Goal: Task Accomplishment & Management: Manage account settings

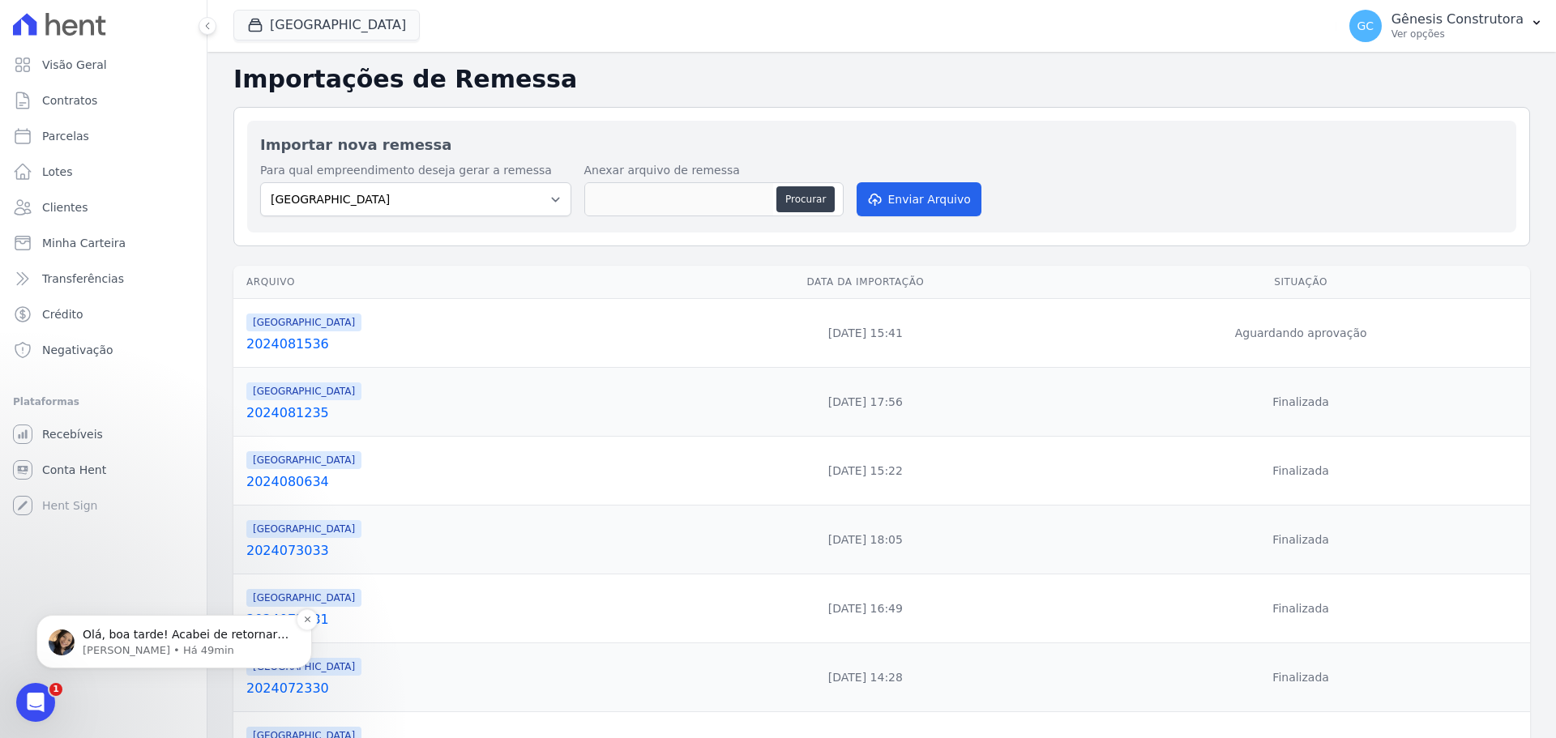
click at [179, 645] on p "[PERSON_NAME] • Há 49min" at bounding box center [187, 651] width 209 height 15
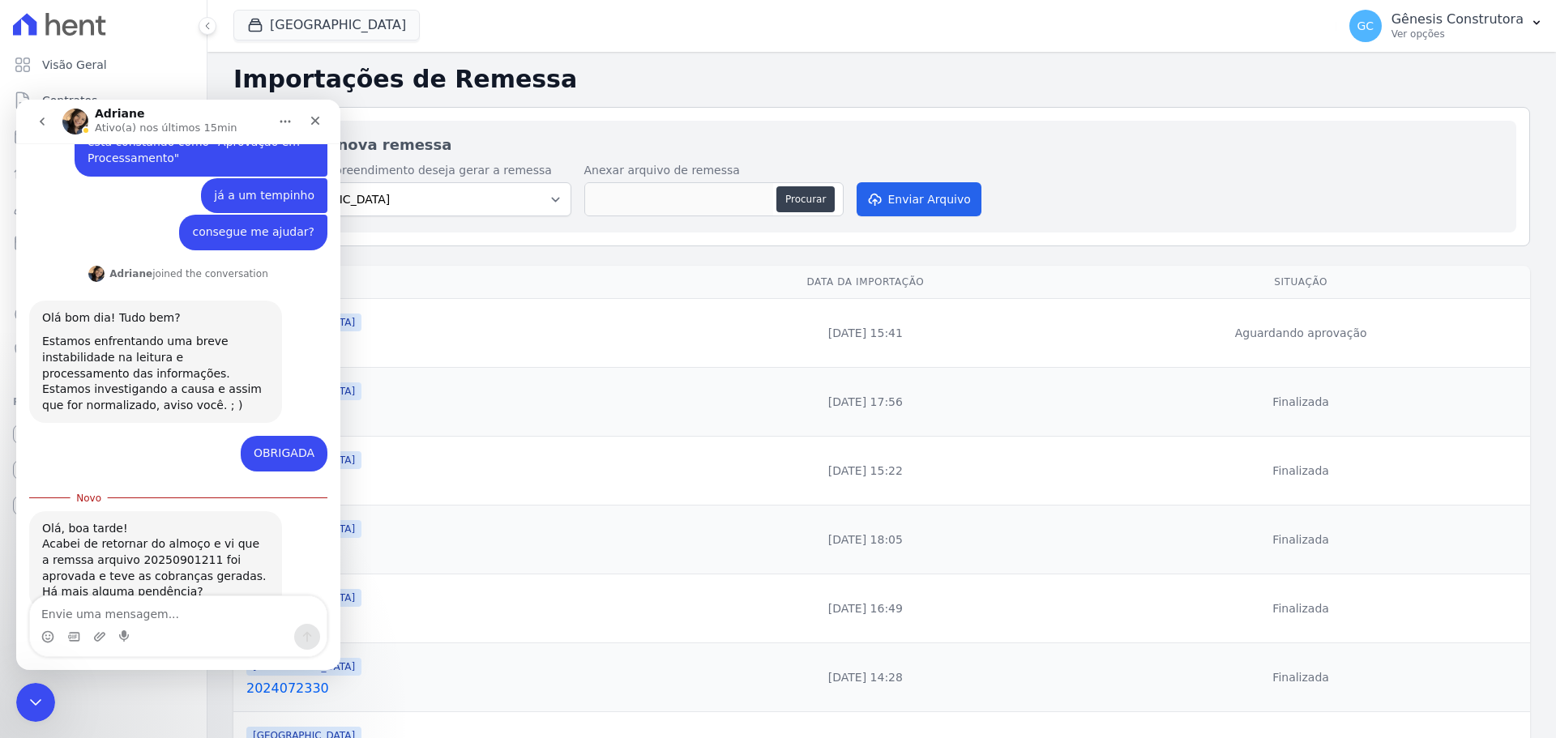
scroll to position [894, 0]
click at [1048, 280] on th "Data da Importação" at bounding box center [866, 282] width 413 height 33
click at [1123, 176] on div "Para qual empreendimento deseja gerar a remessa [GEOGRAPHIC_DATA][PERSON_NAME] …" at bounding box center [881, 191] width 1243 height 58
click at [322, 118] on div "Fechar" at bounding box center [315, 120] width 29 height 29
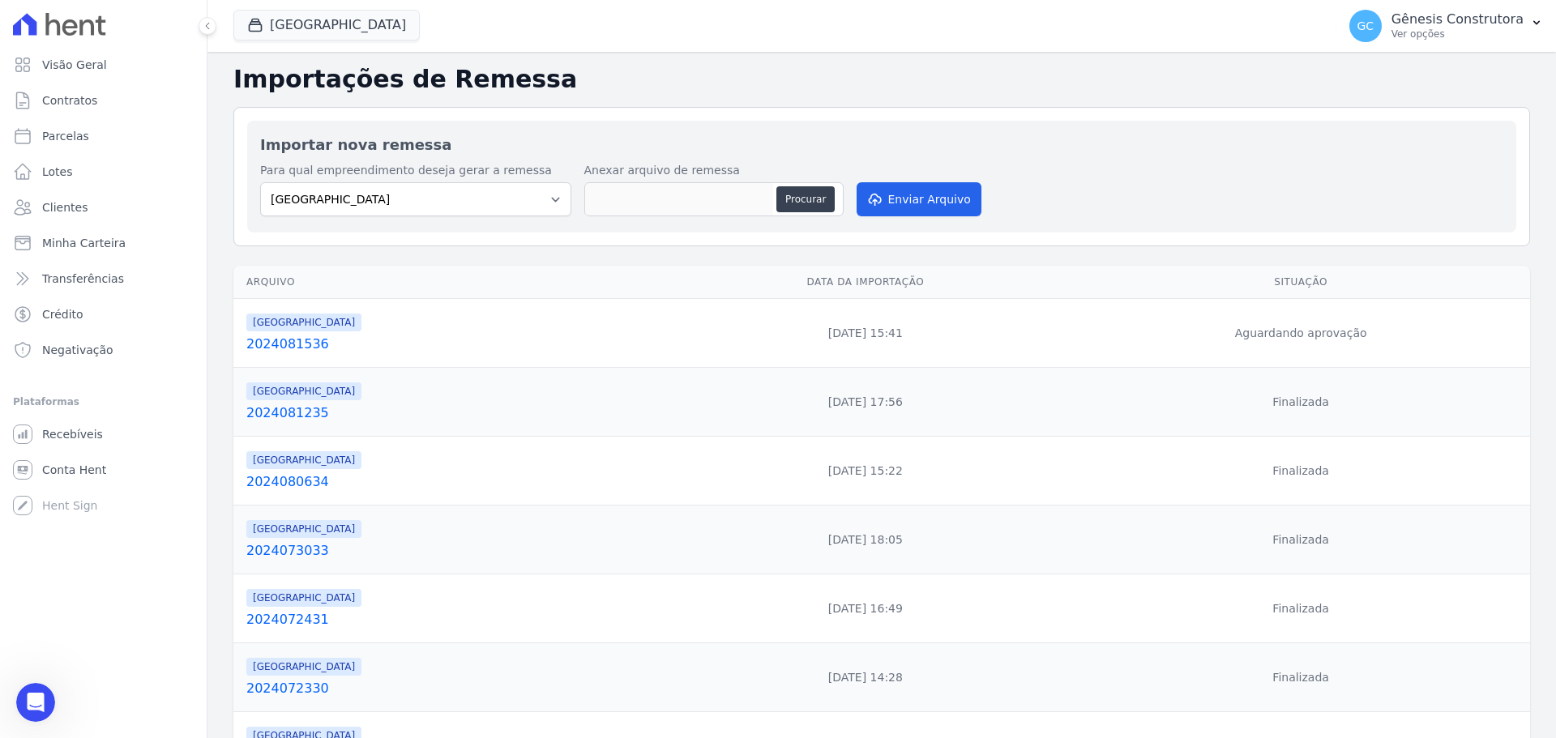
scroll to position [867, 0]
click at [80, 468] on span "Conta Hent" at bounding box center [74, 470] width 64 height 16
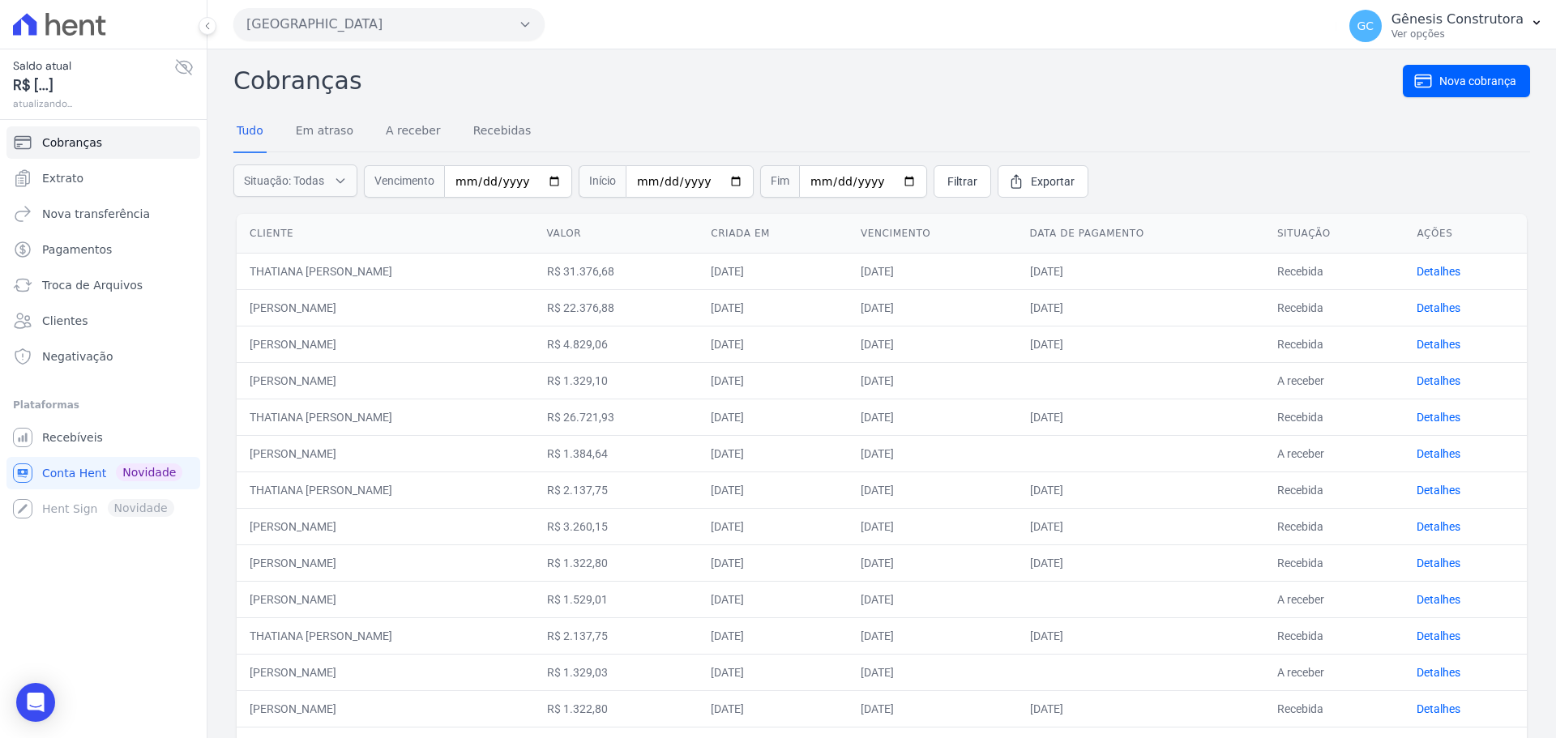
click at [95, 288] on span "Troca de Arquivos" at bounding box center [92, 285] width 101 height 16
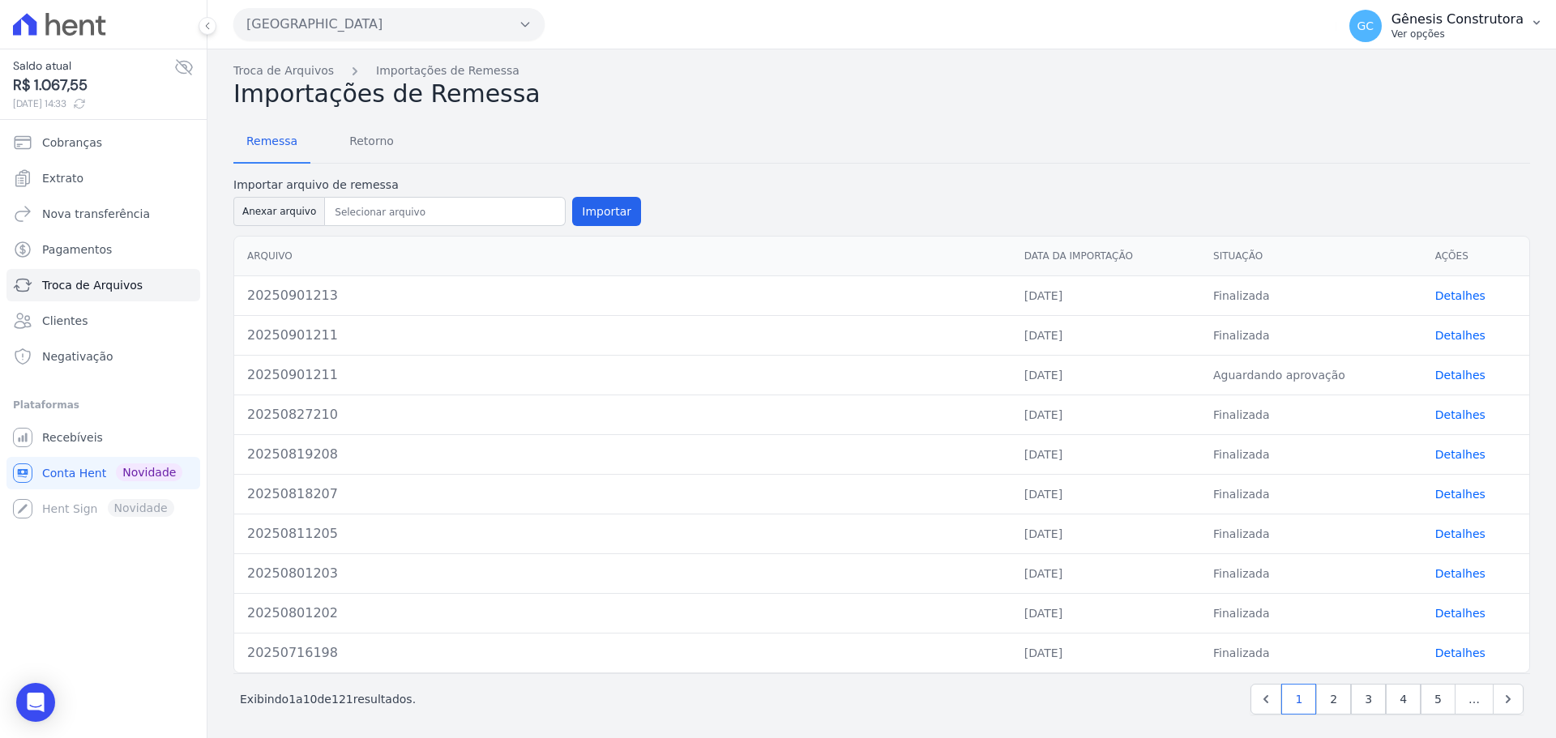
click at [1374, 28] on span "GC" at bounding box center [1365, 25] width 17 height 11
click at [1474, 29] on p "Ver opções" at bounding box center [1458, 34] width 132 height 13
click at [1473, 30] on p "Ver opções" at bounding box center [1458, 34] width 132 height 13
click at [71, 477] on span "Conta Hent" at bounding box center [74, 473] width 64 height 16
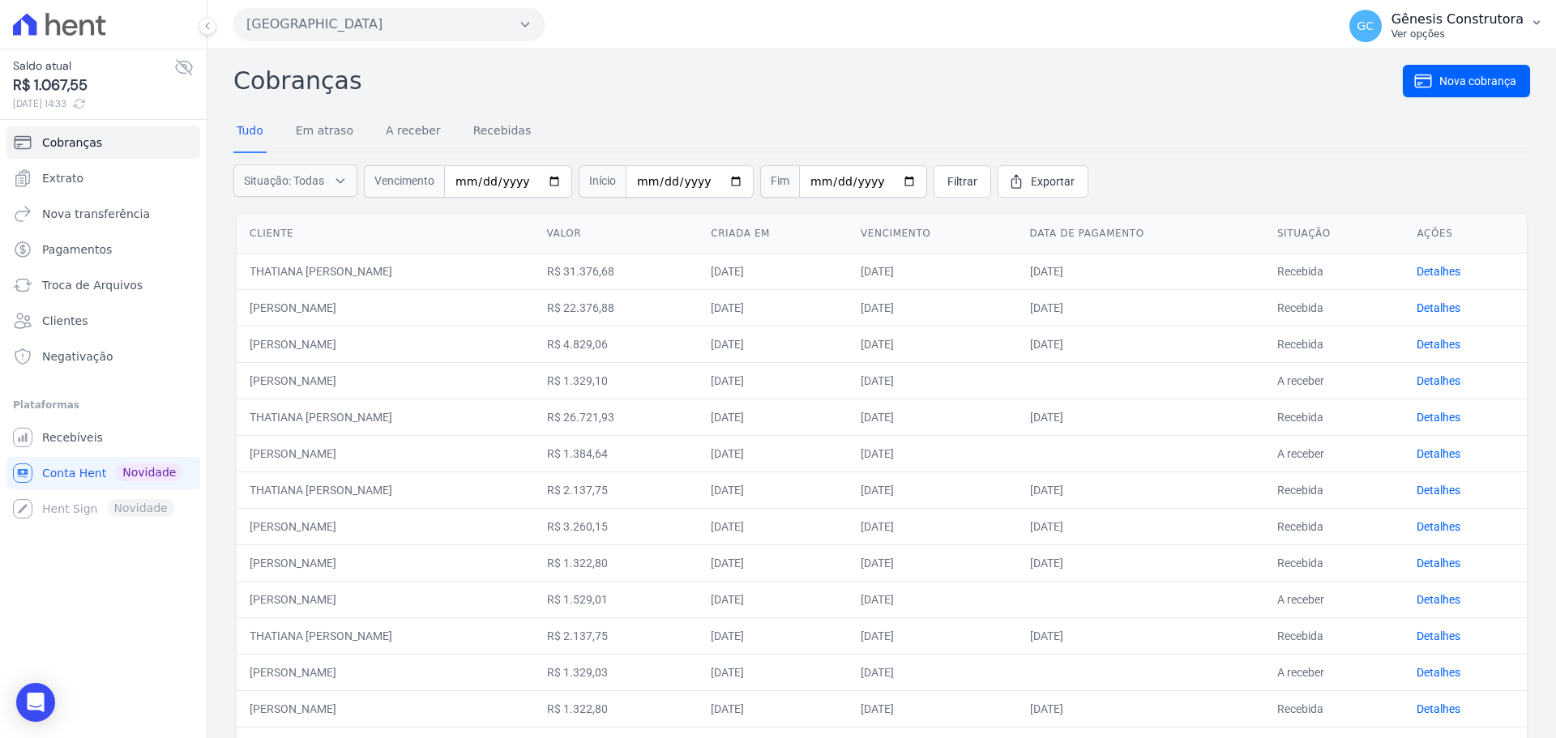
click at [1371, 29] on span "GC" at bounding box center [1366, 26] width 32 height 32
click at [1371, 30] on span "GC" at bounding box center [1365, 25] width 17 height 11
click at [58, 438] on span "Recebíveis" at bounding box center [72, 438] width 61 height 16
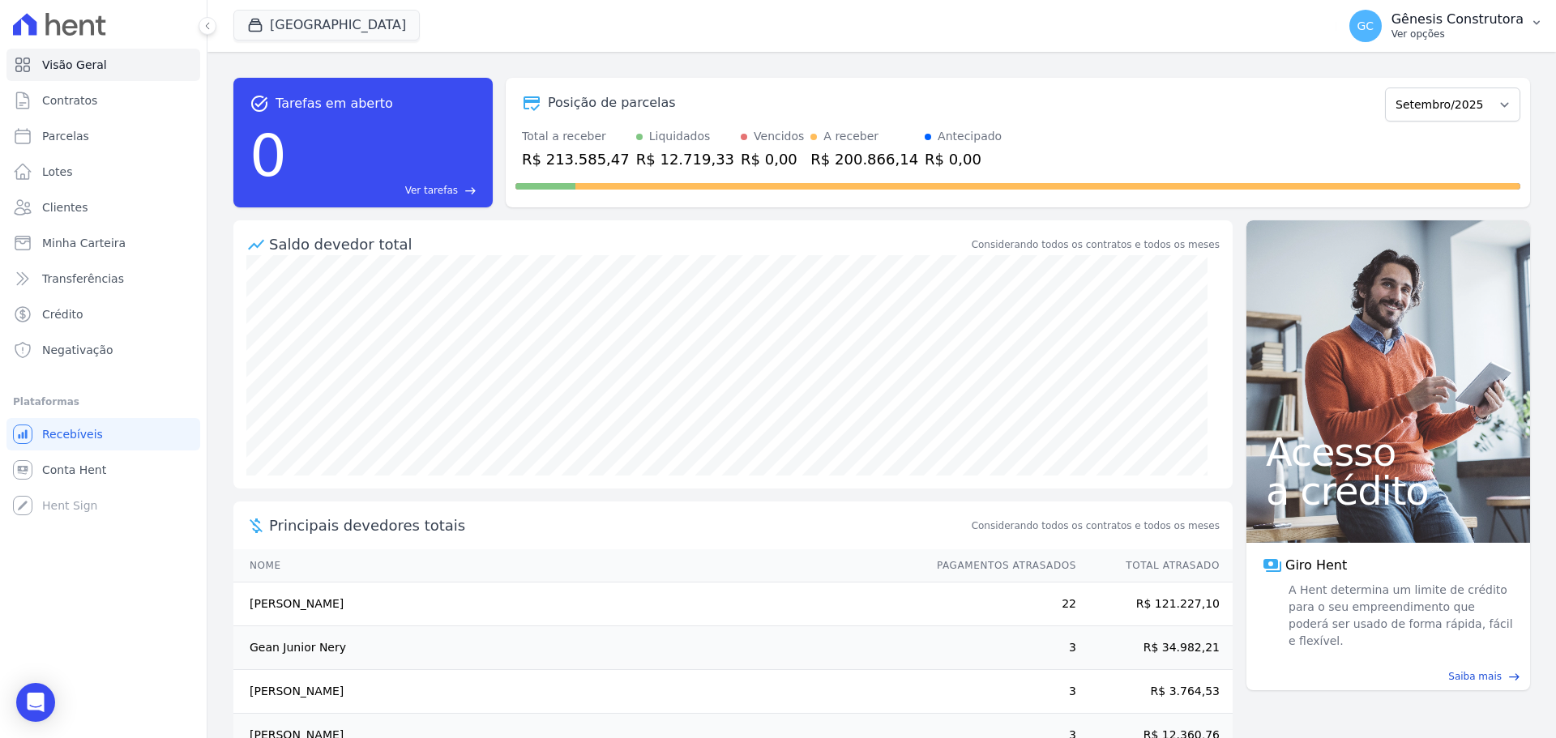
click at [1394, 34] on div "GC Gênesis Construtora Ver opções" at bounding box center [1437, 26] width 174 height 32
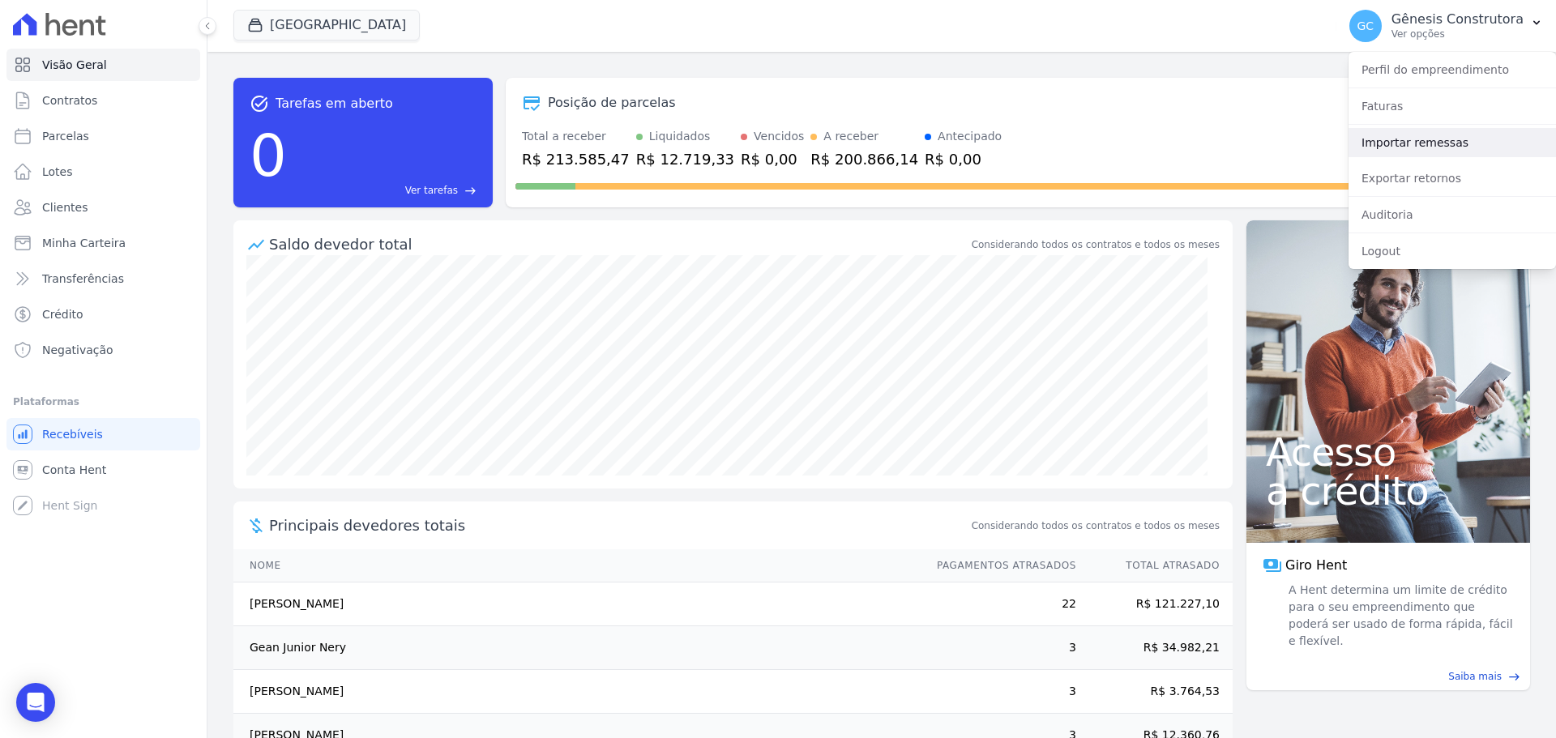
click at [1393, 146] on link "Importar remessas" at bounding box center [1452, 142] width 207 height 29
